Goal: Obtain resource: Download file/media

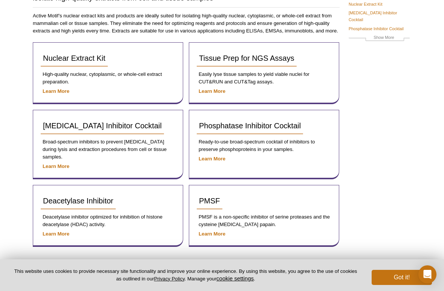
scroll to position [3, 0]
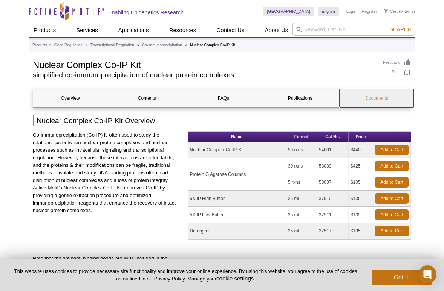
click at [386, 101] on link "Documents" at bounding box center [377, 98] width 74 height 18
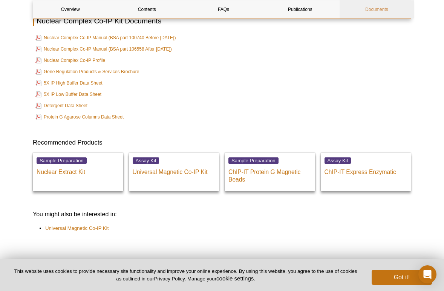
scroll to position [1234, 0]
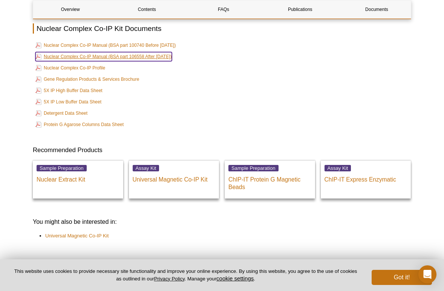
click at [164, 55] on link "Nuclear Complex Co-IP Manual (BSA part 106558 After Aug, 2024)" at bounding box center [103, 56] width 137 height 9
